Goal: Task Accomplishment & Management: Manage account settings

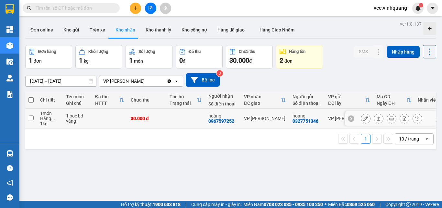
click at [349, 118] on icon at bounding box center [351, 118] width 5 height 5
click at [430, 116] on icon at bounding box center [432, 118] width 5 height 5
click at [364, 120] on icon at bounding box center [366, 118] width 5 height 5
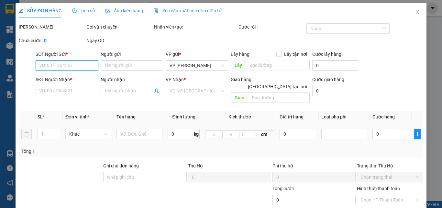
type input "0327751346"
type input "hoàng"
type input "0967597252"
type input "hoàng"
type input "30.000"
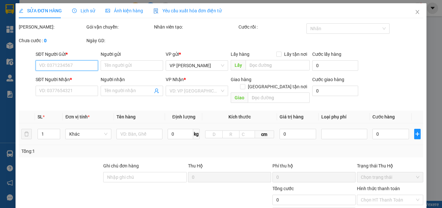
type input "30.000"
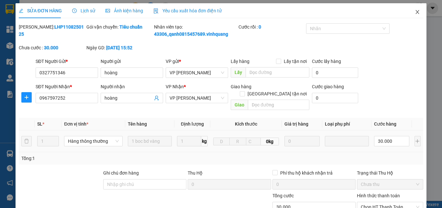
click at [415, 12] on icon "close" at bounding box center [417, 11] width 5 height 5
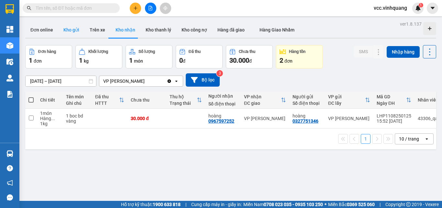
click at [72, 28] on button "Kho gửi" at bounding box center [71, 30] width 26 height 16
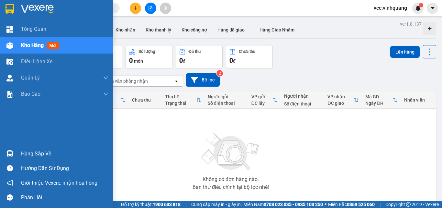
drag, startPoint x: 41, startPoint y: 155, endPoint x: 49, endPoint y: 154, distance: 8.3
click at [41, 155] on div "Hàng sắp về" at bounding box center [64, 154] width 87 height 10
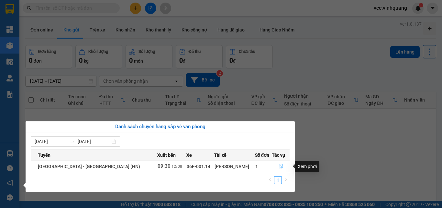
click at [279, 165] on icon "file-done" at bounding box center [281, 166] width 5 height 5
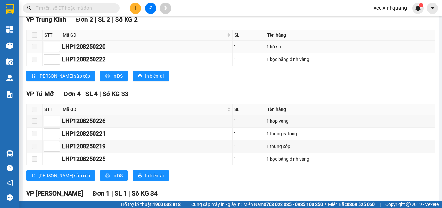
scroll to position [292, 0]
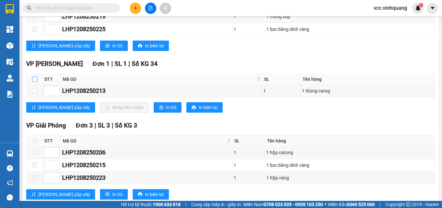
click at [34, 82] on input "checkbox" at bounding box center [34, 78] width 5 height 5
checkbox input "true"
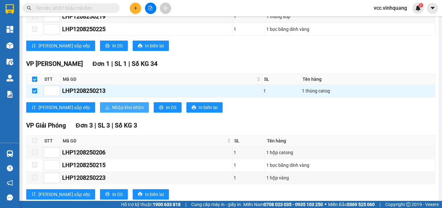
click at [112, 111] on span "Nhập kho nhận" at bounding box center [127, 107] width 31 height 7
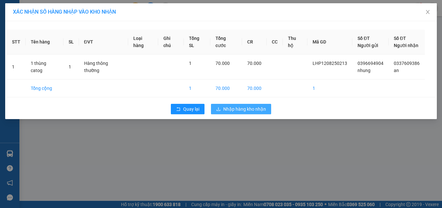
click at [238, 106] on span "Nhập hàng kho nhận" at bounding box center [244, 108] width 43 height 7
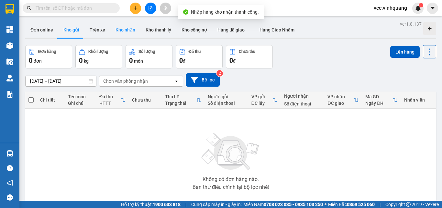
drag, startPoint x: 126, startPoint y: 29, endPoint x: 137, endPoint y: 32, distance: 11.8
click at [126, 29] on button "Kho nhận" at bounding box center [125, 30] width 30 height 16
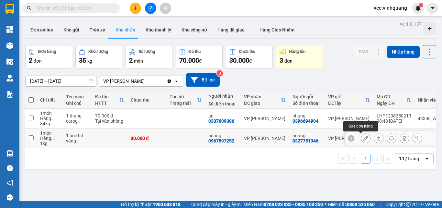
click at [364, 138] on icon at bounding box center [366, 138] width 5 height 5
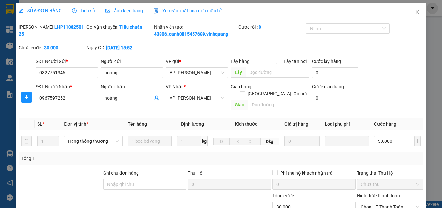
type input "0327751346"
type input "hoàng"
type input "0967597252"
type input "hoàng"
type input "30.000"
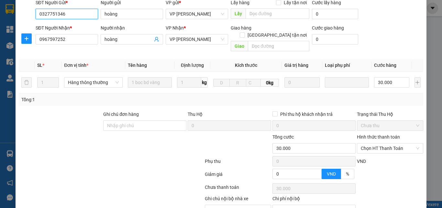
scroll to position [86, 0]
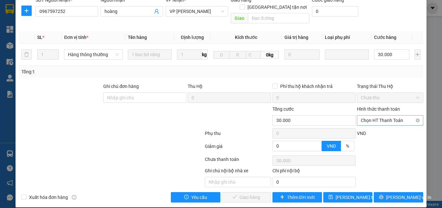
click at [387, 115] on span "Chọn HT Thanh Toán" at bounding box center [390, 120] width 59 height 10
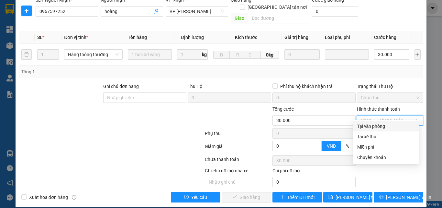
click at [374, 127] on div "Tại văn phòng" at bounding box center [387, 125] width 58 height 7
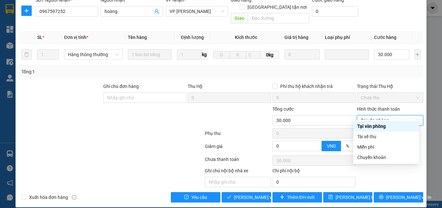
type input "0"
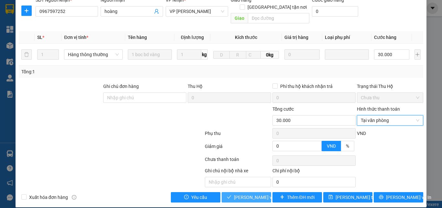
click at [246, 193] on span "[PERSON_NAME] và Giao hàng" at bounding box center [265, 196] width 62 height 7
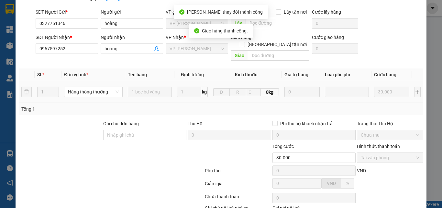
scroll to position [0, 0]
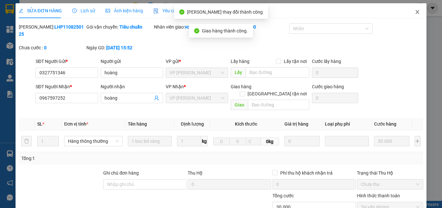
click at [415, 10] on icon "close" at bounding box center [417, 11] width 5 height 5
